Goal: Complete application form

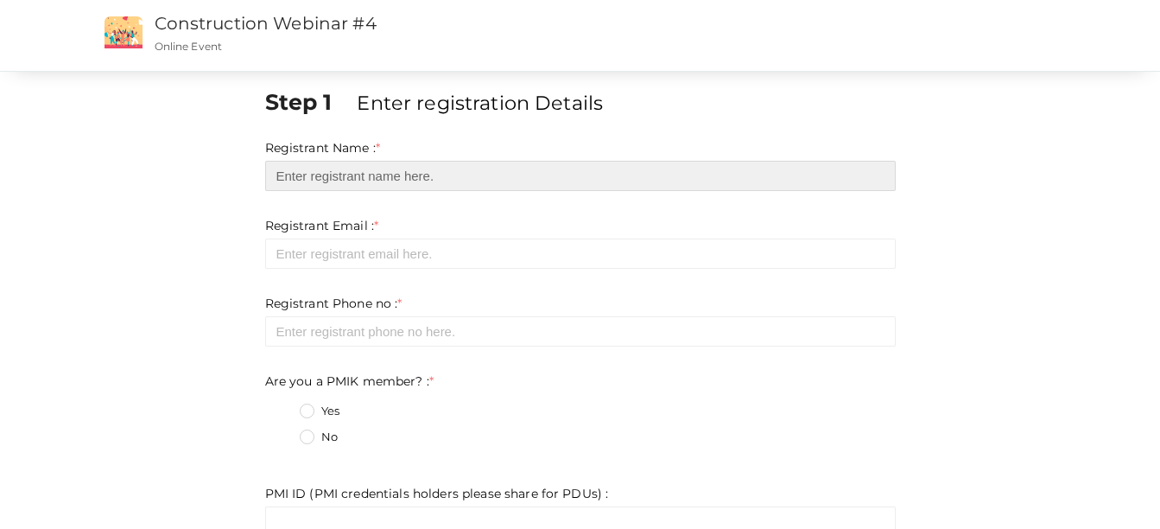
click at [295, 165] on input "text" at bounding box center [580, 176] width 631 height 30
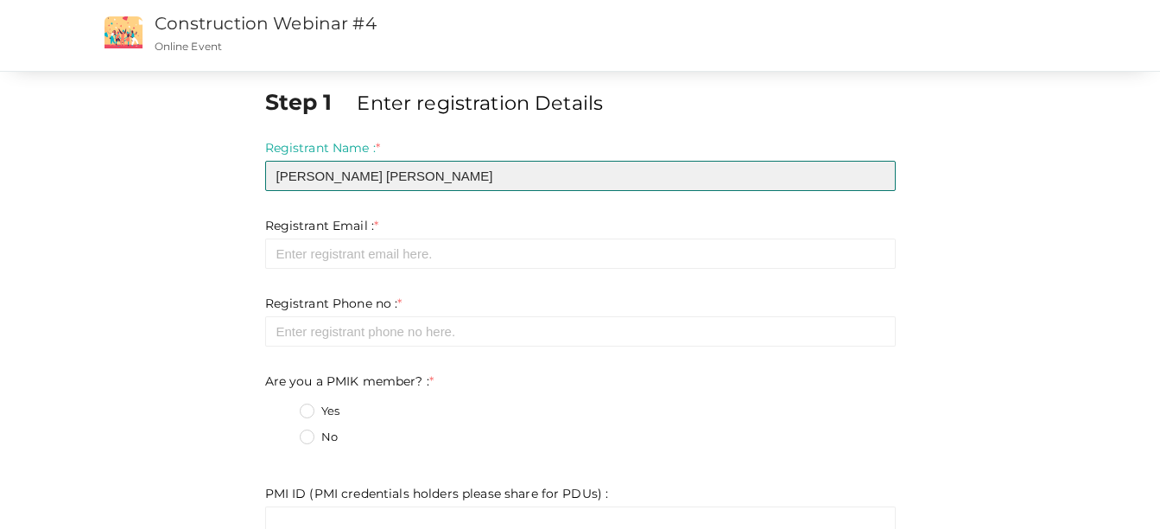
type input "[PERSON_NAME] [PERSON_NAME]"
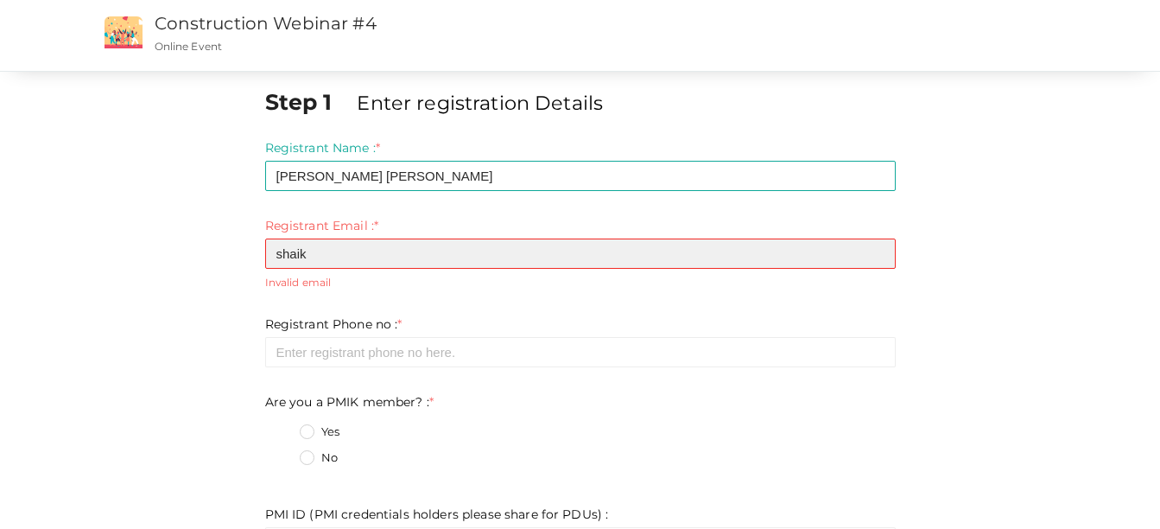
type input "[EMAIL_ADDRESS][DOMAIN_NAME]"
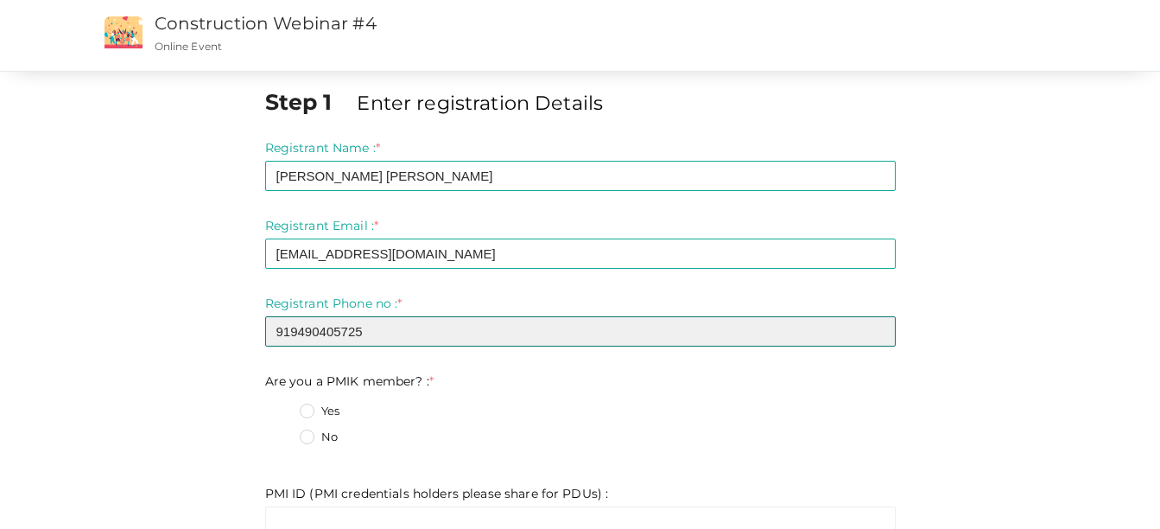
type input "919490405725"
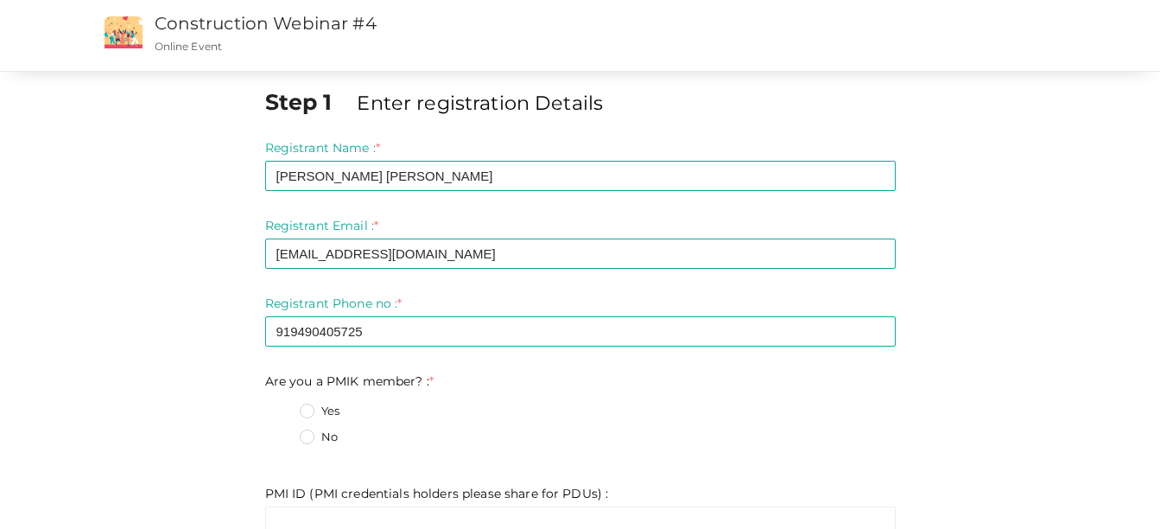
click at [311, 437] on label "No" at bounding box center [319, 436] width 38 height 17
click at [282, 432] on member\?\+1 "No" at bounding box center [282, 432] width 0 height 0
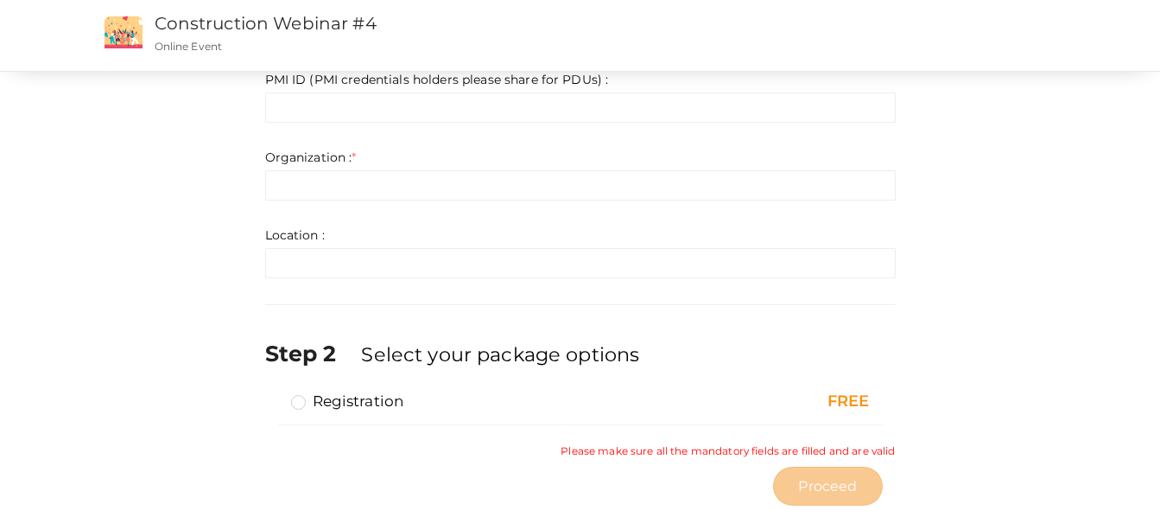
scroll to position [444, 0]
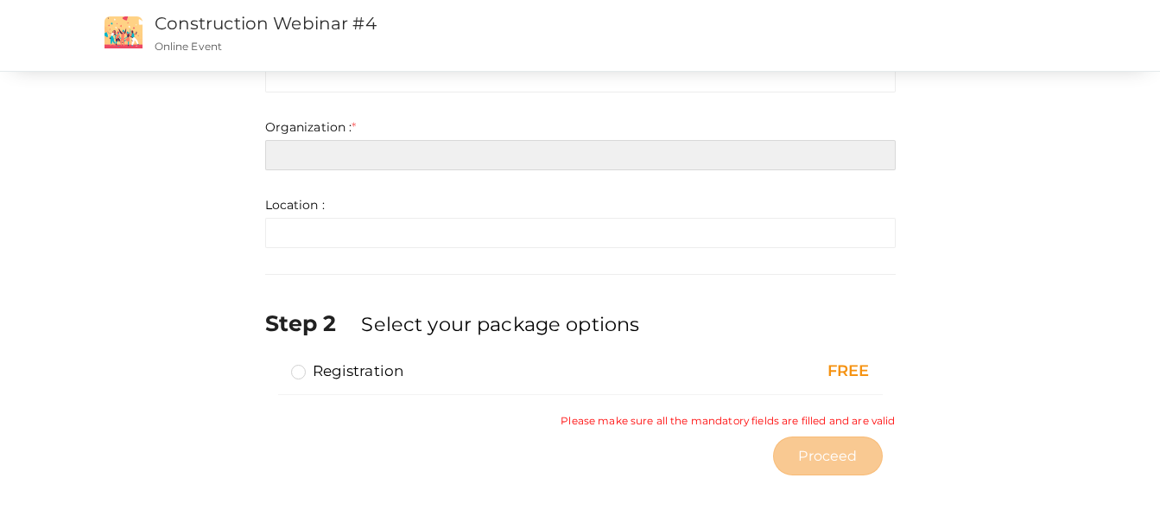
click at [440, 159] on input "text" at bounding box center [580, 155] width 631 height 30
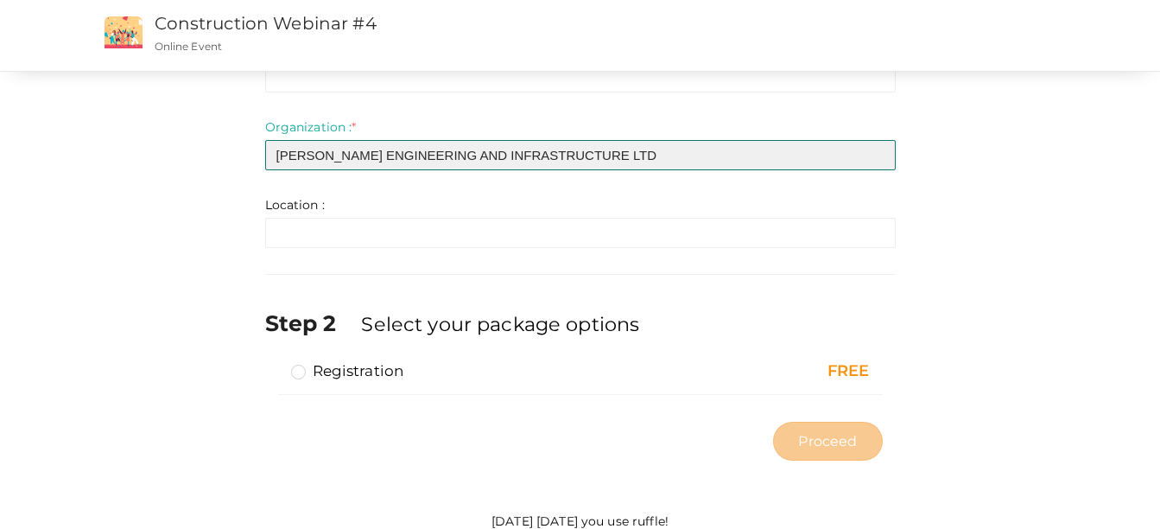
type input "[PERSON_NAME] ENGINEERING AND INFRASTRUCTURE LTD"
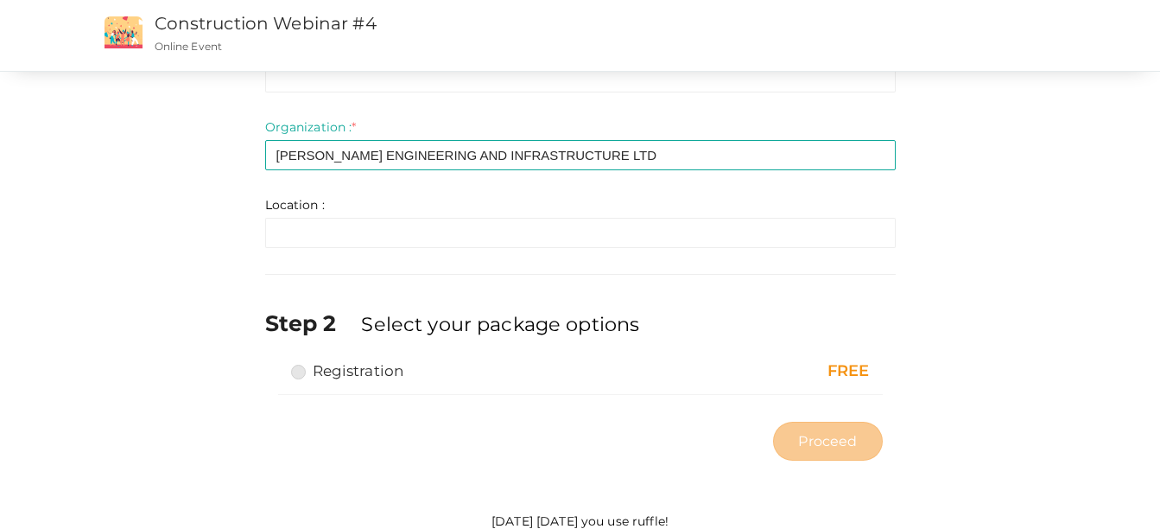
click at [274, 364] on input "Registration" at bounding box center [274, 364] width 0 height 0
click at [814, 423] on button "Proceed" at bounding box center [827, 440] width 109 height 39
type input "N/A"
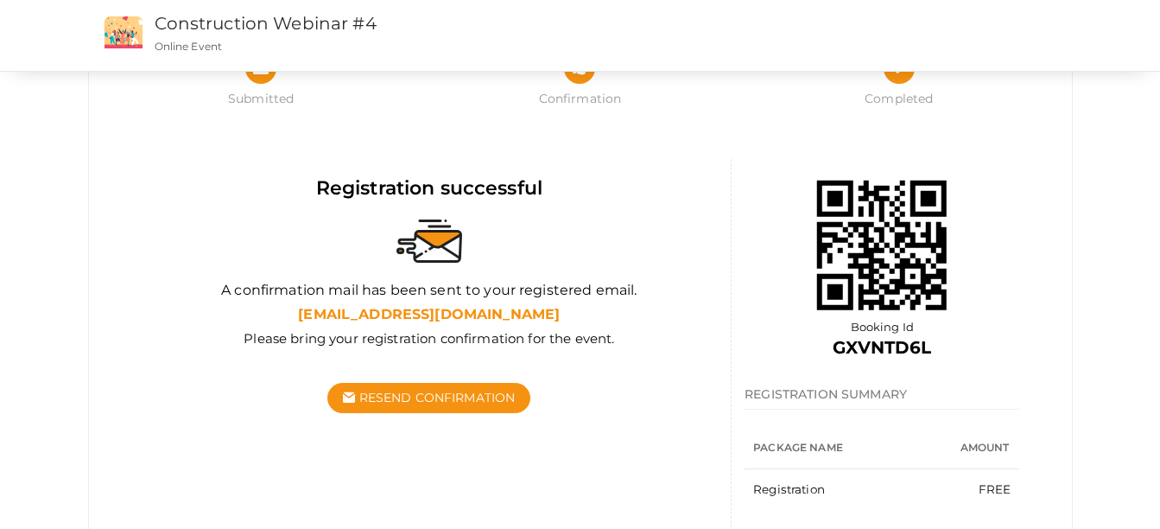
scroll to position [155, 0]
